Goal: Information Seeking & Learning: Learn about a topic

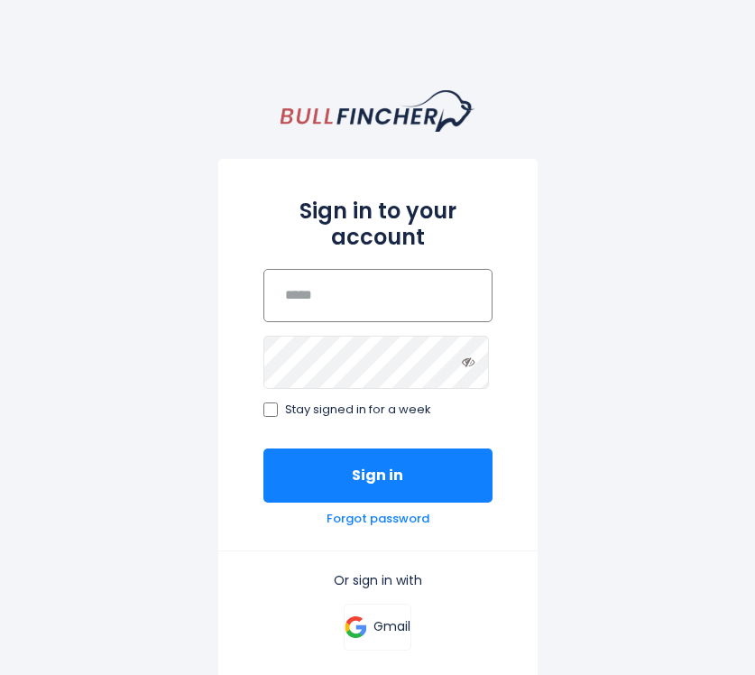
click at [362, 289] on input "email" at bounding box center [378, 295] width 229 height 53
type input "**********"
click at [264, 449] on button "Sign in" at bounding box center [378, 476] width 229 height 54
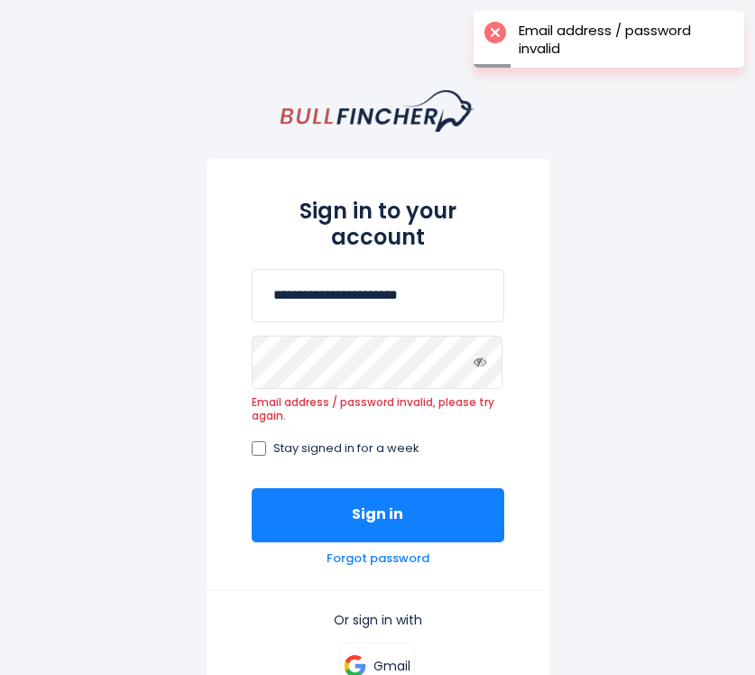
click at [351, 569] on div "**********" at bounding box center [378, 374] width 343 height 431
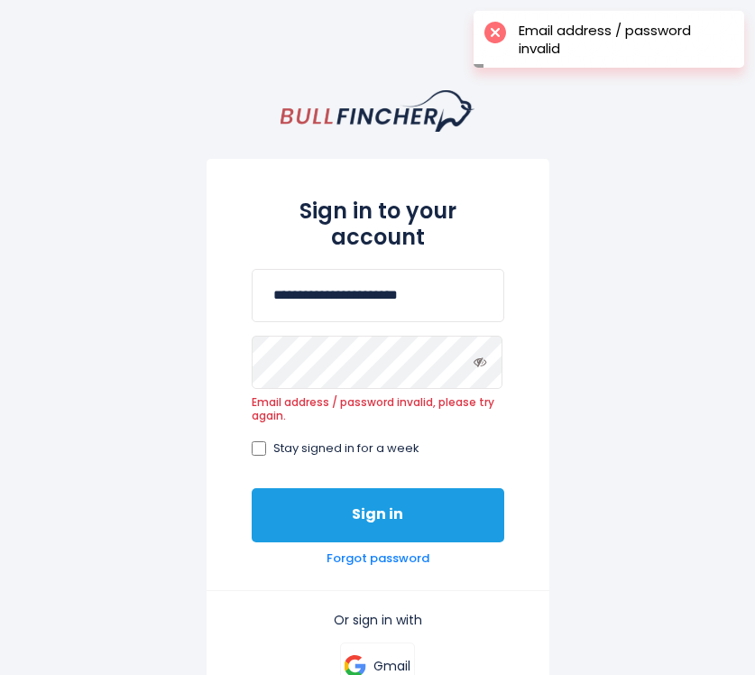
click at [356, 523] on button "Sign in" at bounding box center [378, 515] width 253 height 54
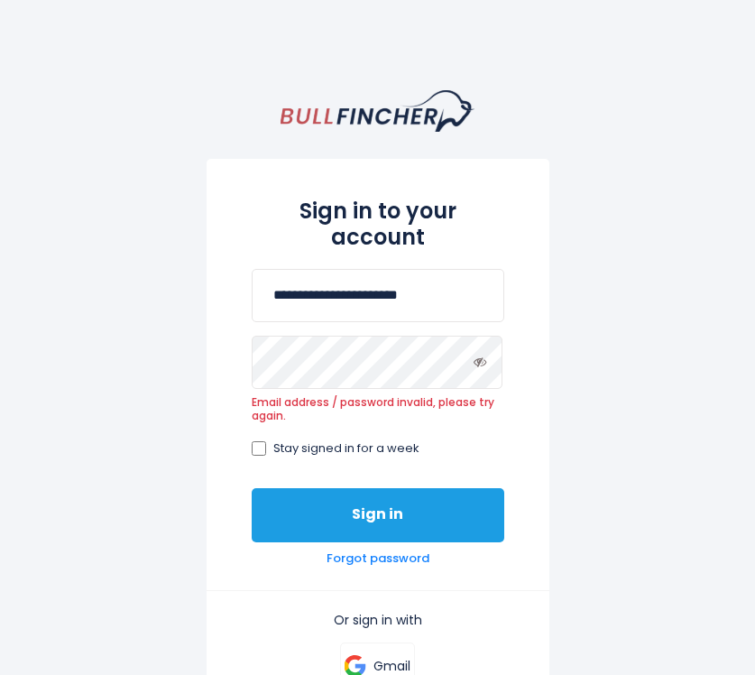
click at [340, 491] on button "Sign in" at bounding box center [378, 515] width 253 height 54
click at [331, 504] on button "Sign in" at bounding box center [378, 515] width 253 height 54
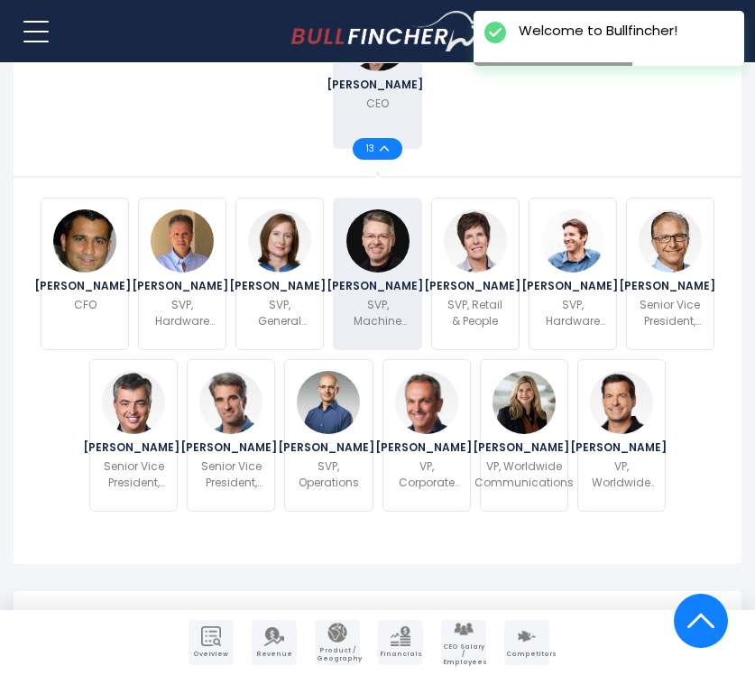
scroll to position [736, 0]
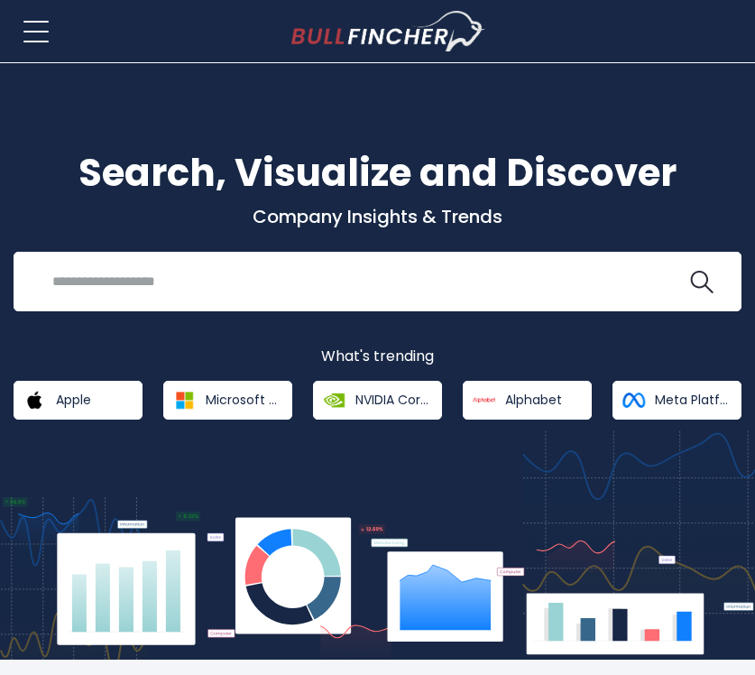
click at [645, 163] on h1 "Search, Visualize and Discover" at bounding box center [378, 172] width 728 height 57
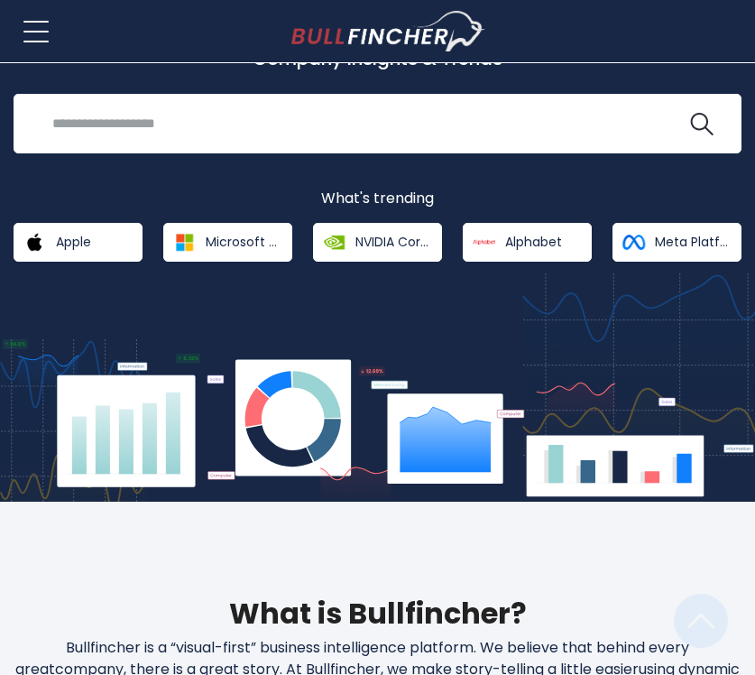
scroll to position [449, 0]
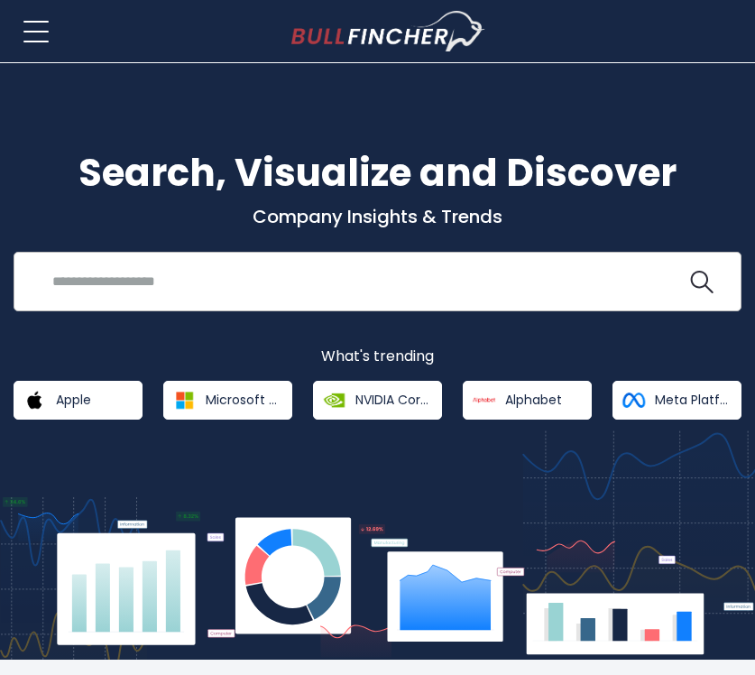
click at [284, 301] on div "Recent searches Trending searches Apple Overview" at bounding box center [378, 282] width 728 height 60
click at [282, 273] on input "search" at bounding box center [364, 280] width 645 height 33
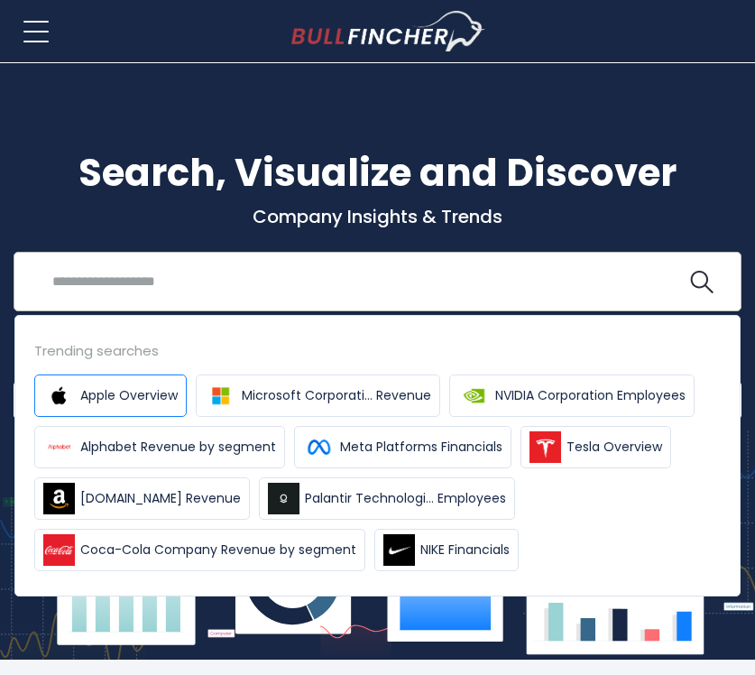
click at [134, 407] on link "Apple Overview" at bounding box center [110, 396] width 153 height 42
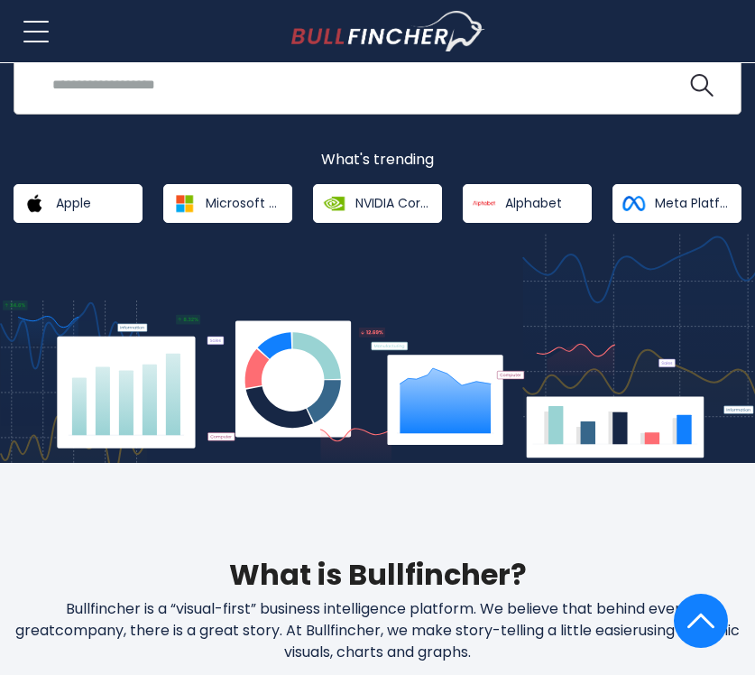
scroll to position [66, 0]
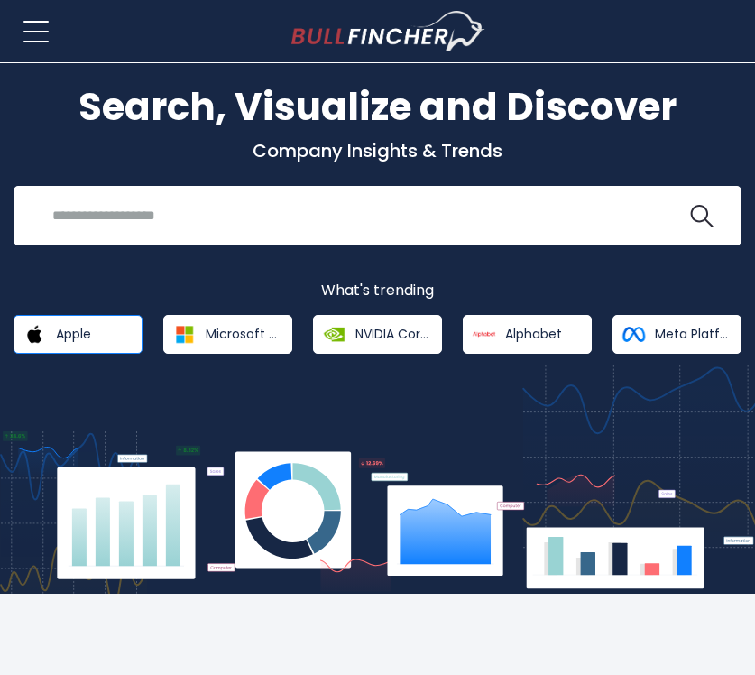
click at [88, 327] on span "Apple" at bounding box center [73, 334] width 35 height 16
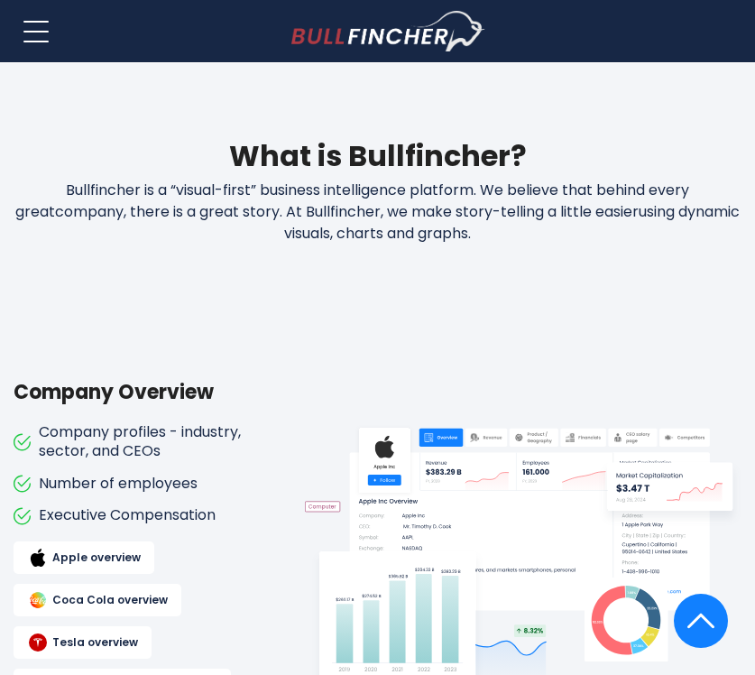
scroll to position [837, 0]
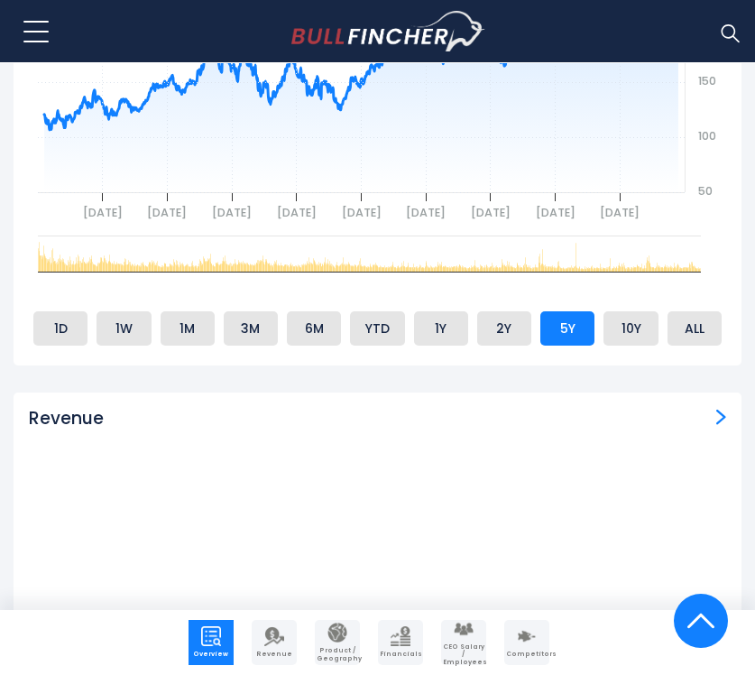
scroll to position [1519, 0]
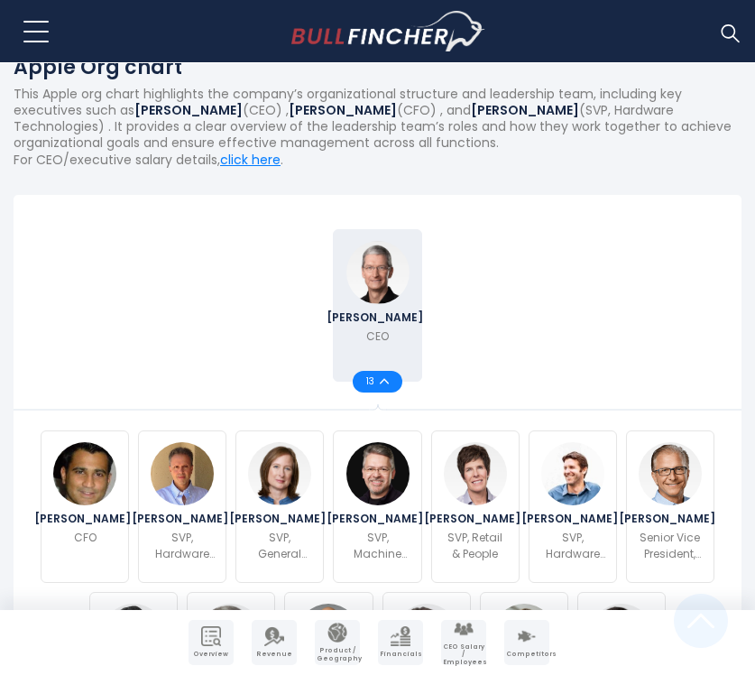
scroll to position [571, 0]
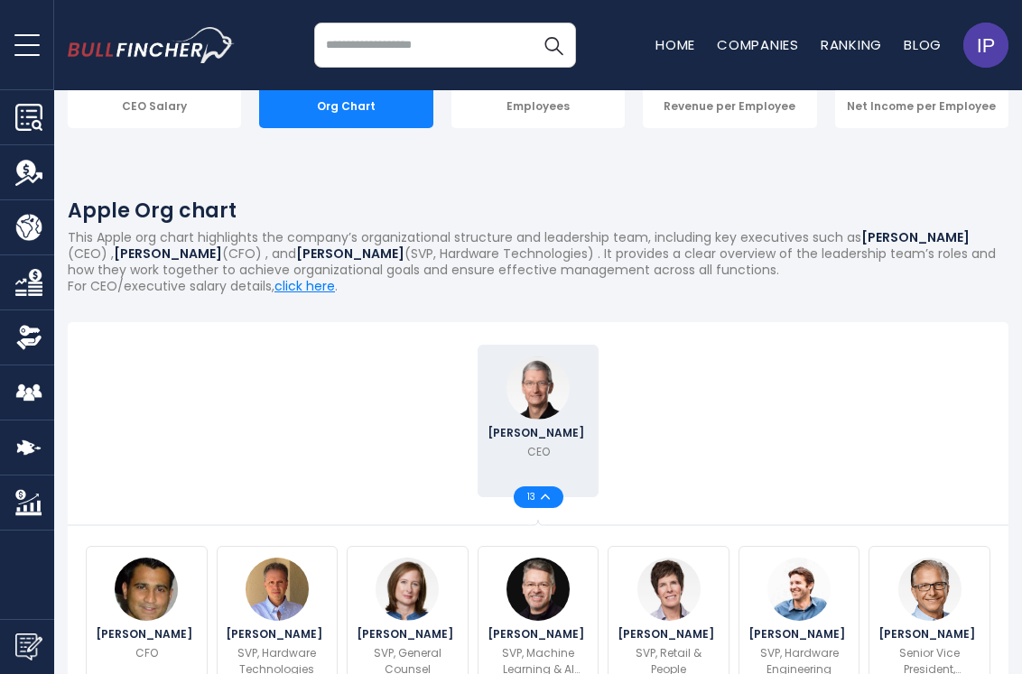
scroll to position [268, 0]
